Goal: Transaction & Acquisition: Purchase product/service

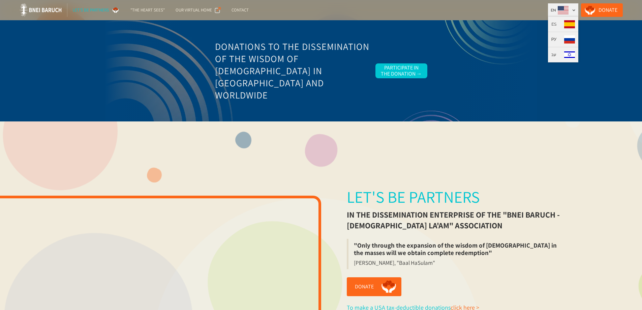
click at [576, 8] on div at bounding box center [574, 10] width 4 height 4
click at [576, 9] on div at bounding box center [574, 10] width 4 height 4
click at [557, 40] on div "РУ" at bounding box center [553, 39] width 5 height 7
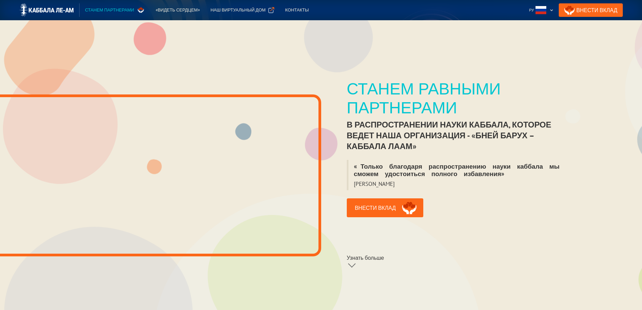
scroll to position [67, 0]
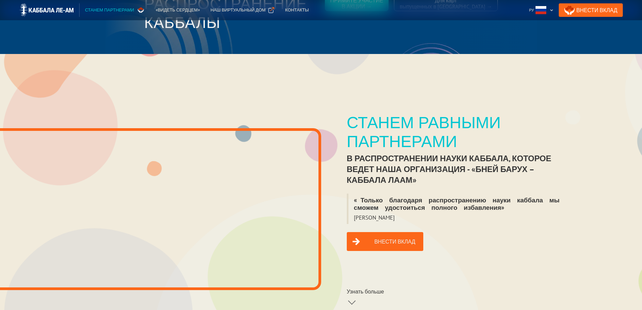
click at [376, 235] on link "Внести вклад" at bounding box center [385, 241] width 77 height 19
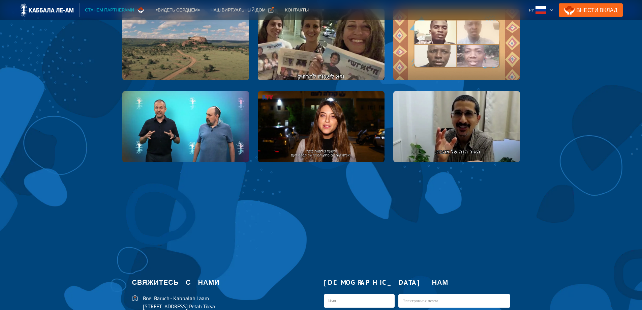
scroll to position [1517, 0]
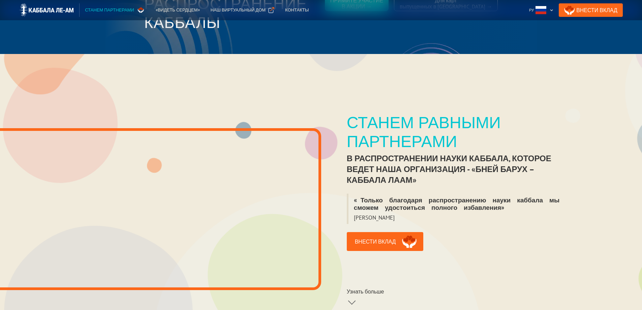
scroll to position [135, 0]
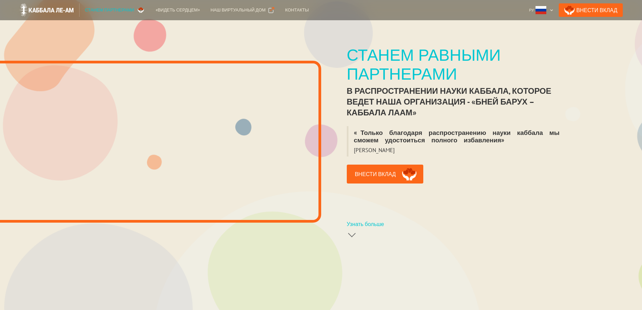
click at [353, 224] on link "Узнать больше" at bounding box center [385, 229] width 77 height 18
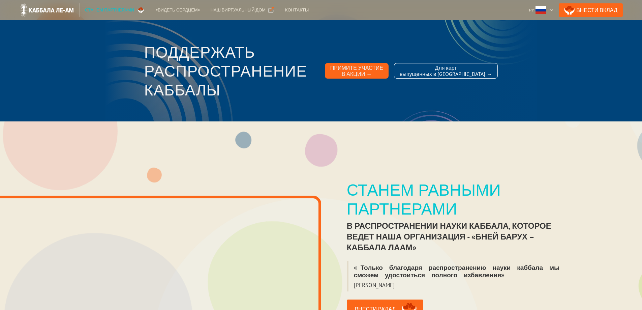
click at [383, 71] on div "Примите участие в акции →" at bounding box center [356, 71] width 53 height 12
